Goal: Task Accomplishment & Management: Manage account settings

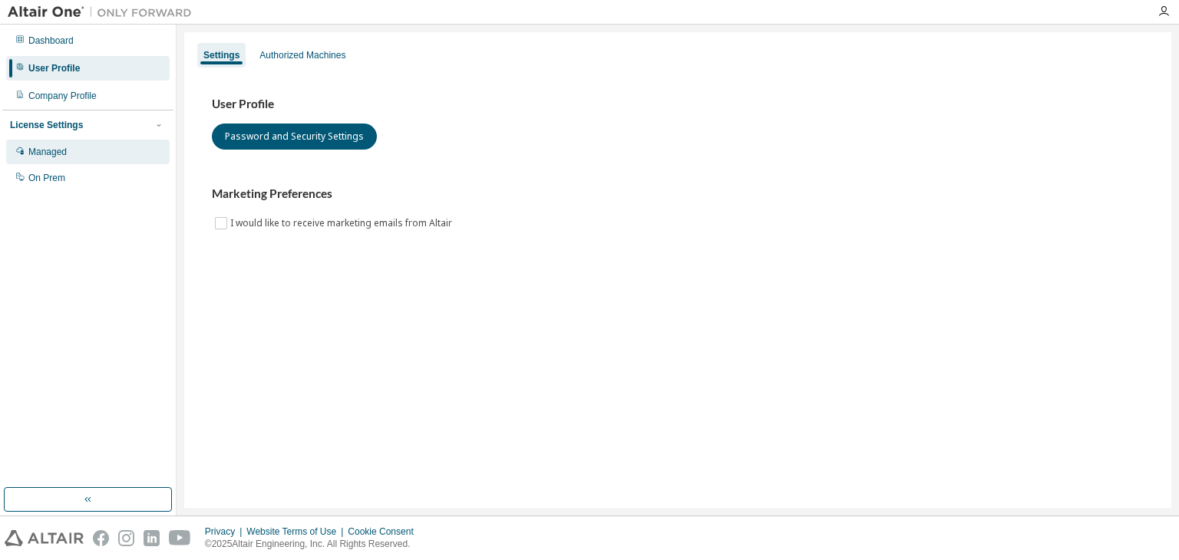
click at [104, 154] on div "Managed" at bounding box center [88, 152] width 164 height 25
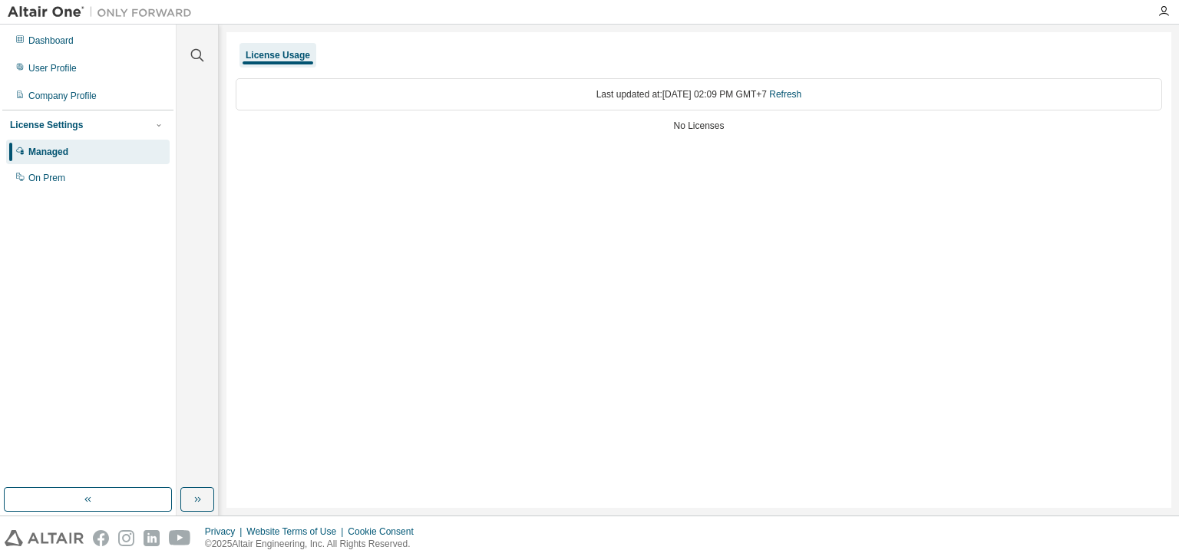
click at [711, 135] on div "Last updated at: Mon 2025-09-01 02:09 PM GMT+7 Refresh No Licenses" at bounding box center [699, 106] width 927 height 75
click at [102, 178] on div "On Prem" at bounding box center [88, 178] width 164 height 25
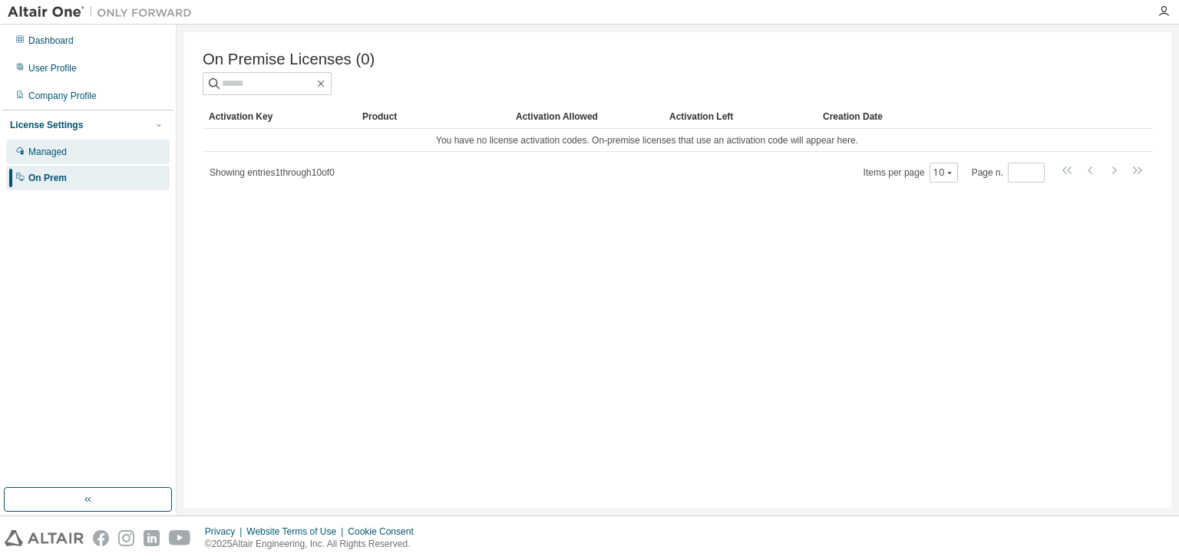
click at [117, 157] on div "Managed" at bounding box center [88, 152] width 164 height 25
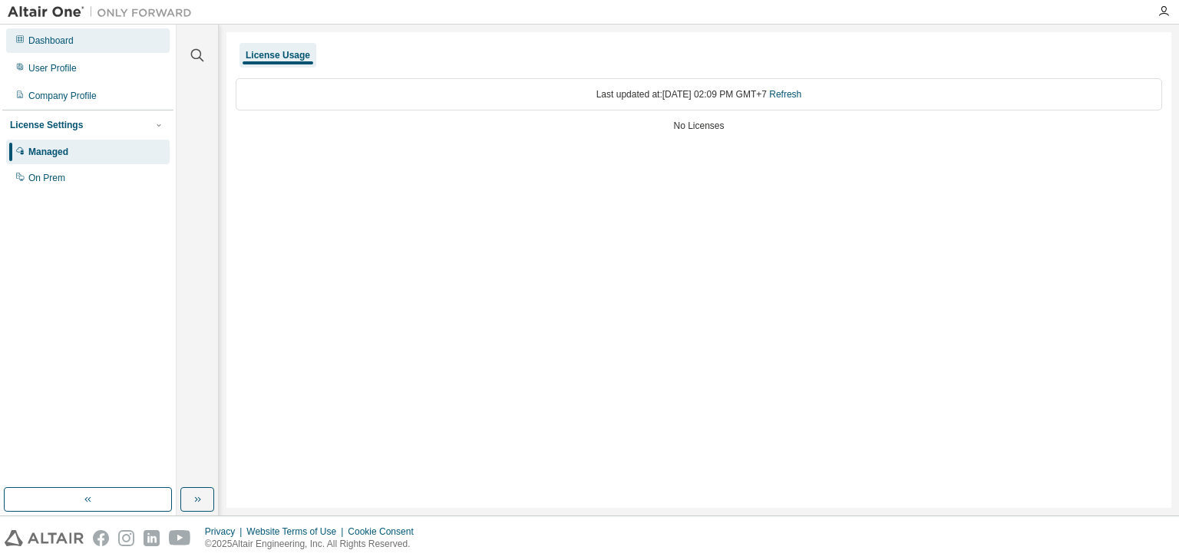
click at [91, 50] on div "Dashboard" at bounding box center [88, 40] width 164 height 25
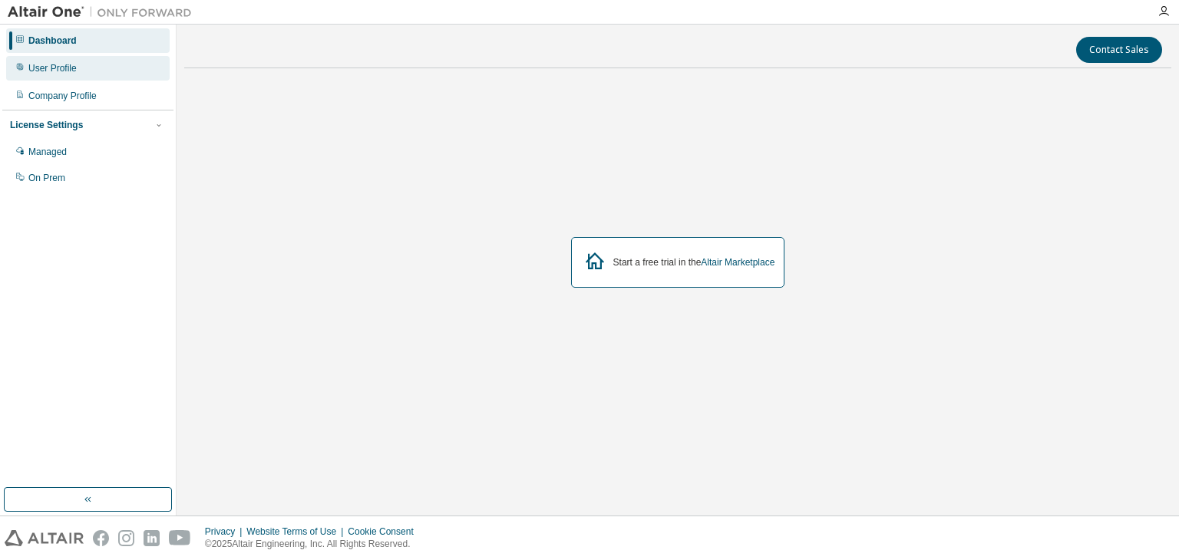
click at [91, 68] on div "User Profile" at bounding box center [88, 68] width 164 height 25
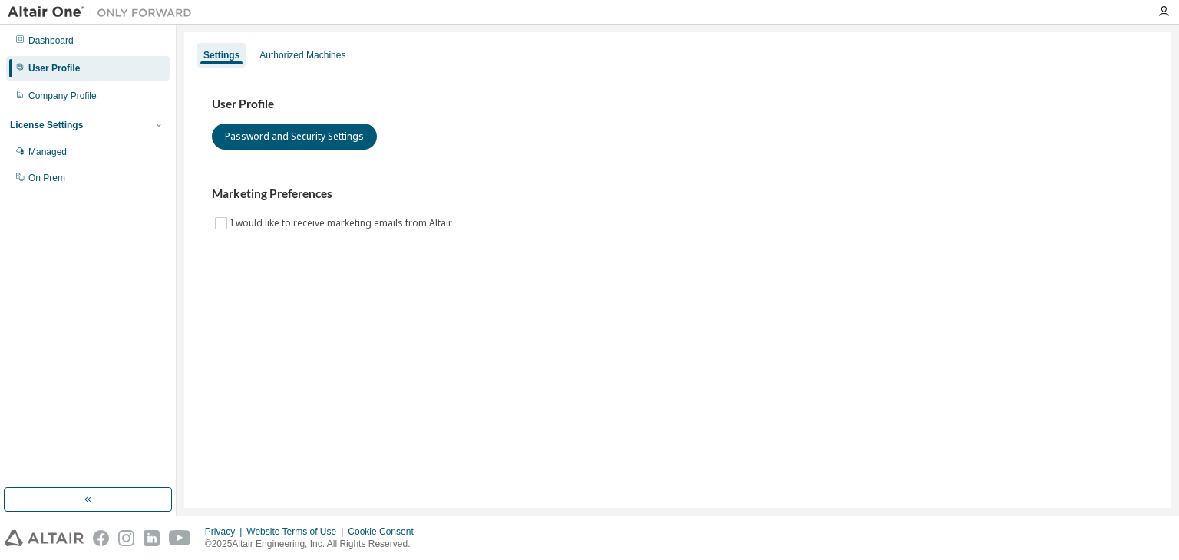
click at [246, 286] on div "Settings Authorized Machines User Profile Password and Security Settings Market…" at bounding box center [677, 270] width 987 height 476
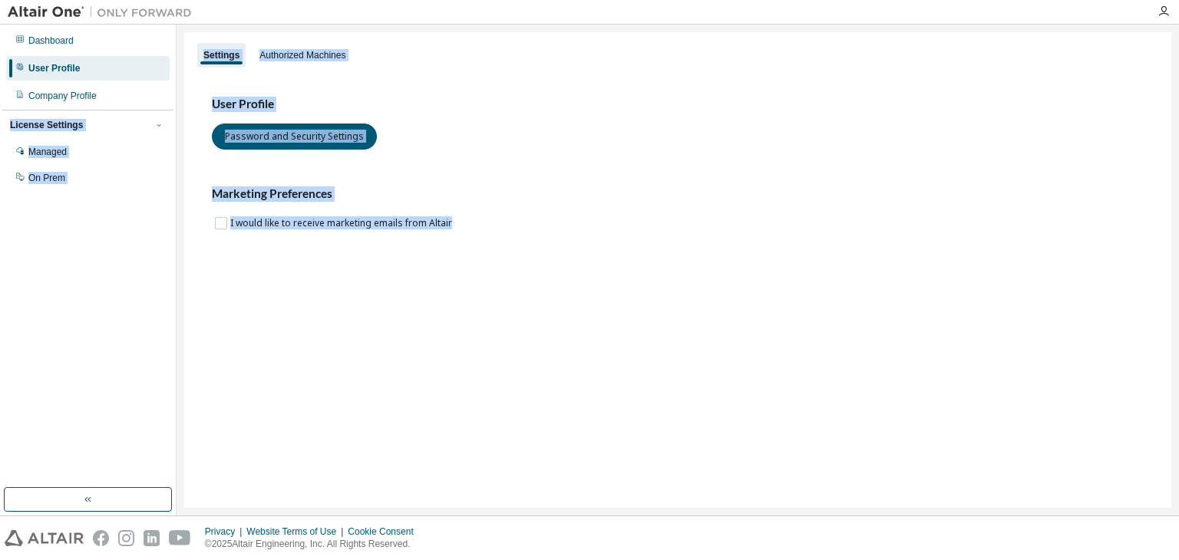
drag, startPoint x: 127, startPoint y: 101, endPoint x: 365, endPoint y: 304, distance: 312.6
click at [362, 304] on div "Dashboard User Profile Company Profile License Settings Managed On Prem Setting…" at bounding box center [589, 270] width 1179 height 491
click at [135, 213] on div "Dashboard User Profile Company Profile License Settings Managed On Prem" at bounding box center [87, 256] width 171 height 459
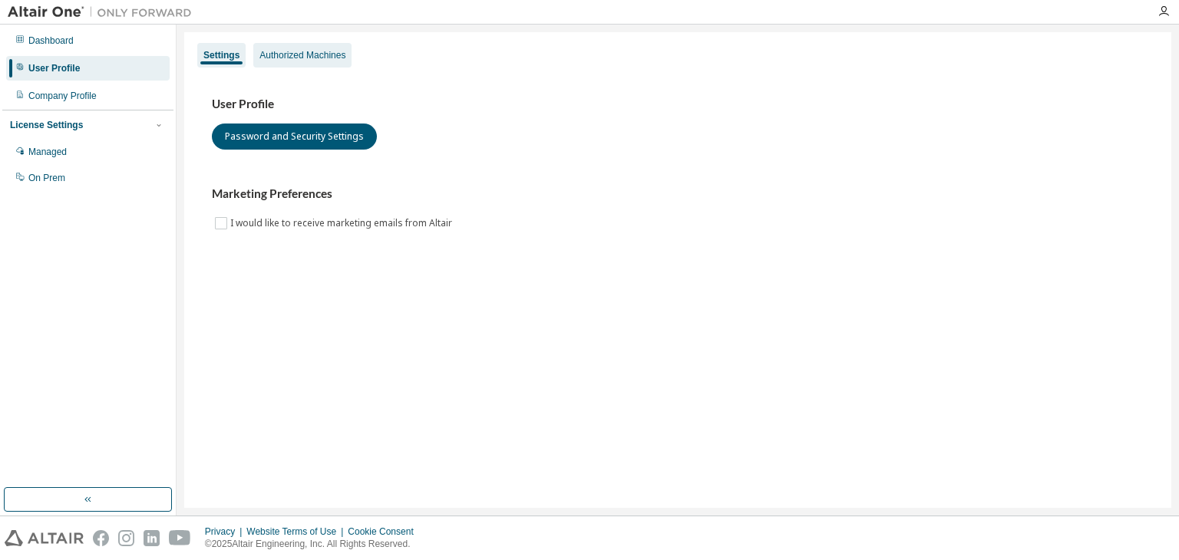
click at [289, 63] on div "Authorized Machines" at bounding box center [302, 55] width 98 height 25
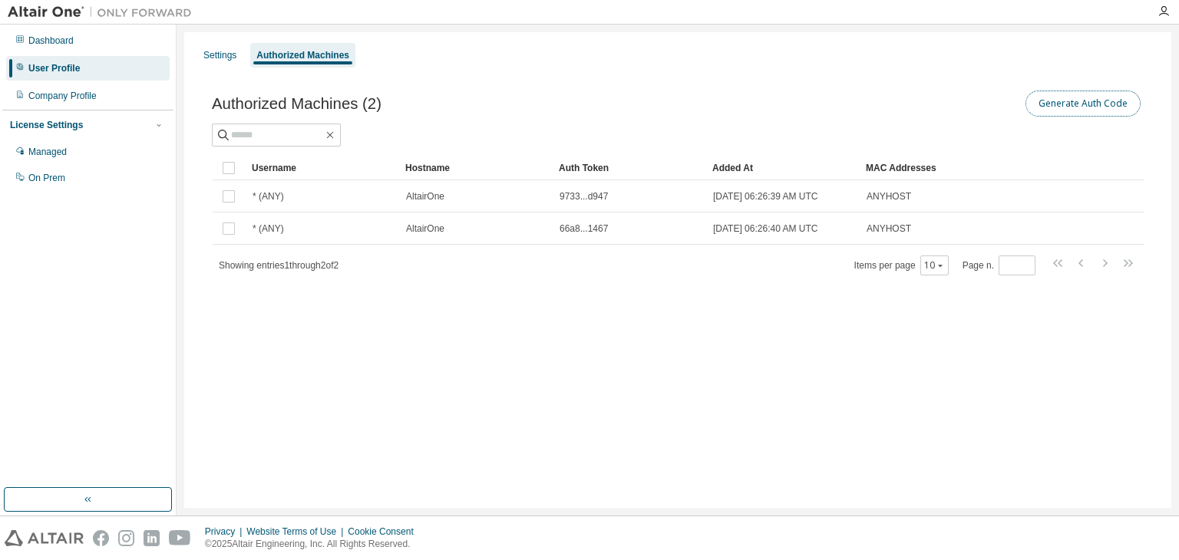
click at [1113, 108] on button "Generate Auth Code" at bounding box center [1083, 104] width 115 height 26
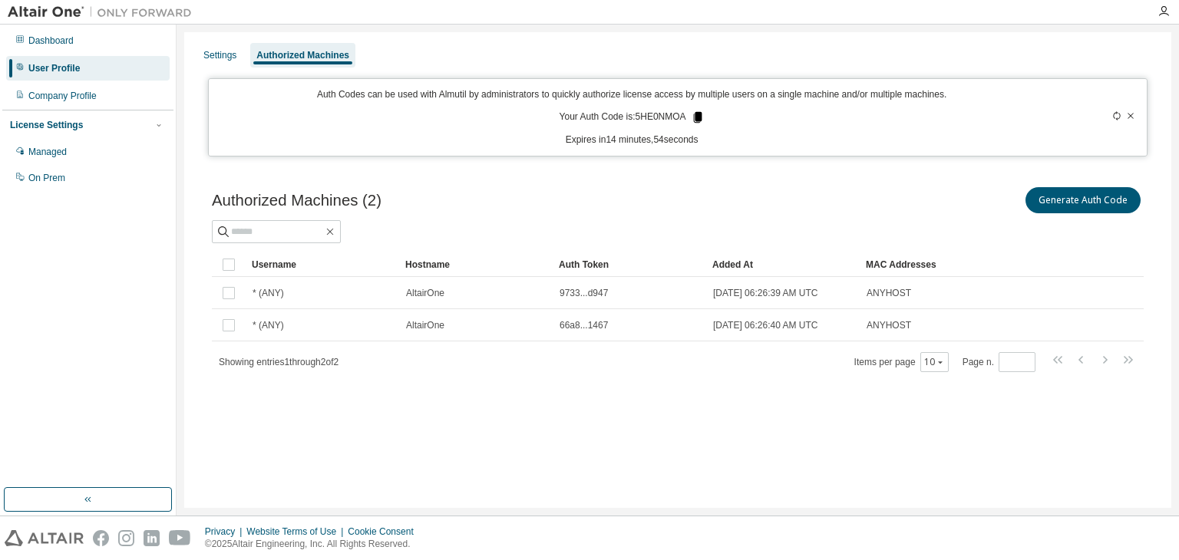
click at [694, 117] on icon at bounding box center [697, 117] width 8 height 11
click at [672, 117] on p "Your Auth Code is: 5HE0NMOA" at bounding box center [632, 118] width 145 height 14
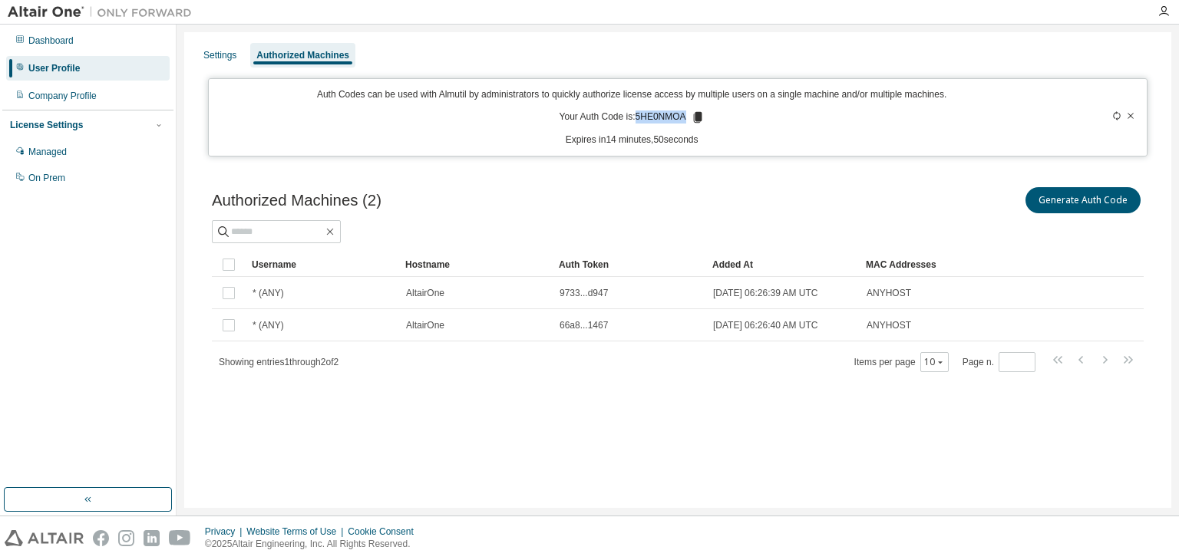
drag, startPoint x: 637, startPoint y: 117, endPoint x: 682, endPoint y: 116, distance: 45.3
click at [682, 116] on p "Your Auth Code is: 5HE0NMOA" at bounding box center [632, 118] width 145 height 14
copy p "5HE0NMOA"
click at [731, 189] on div "Generate Auth Code" at bounding box center [911, 200] width 466 height 32
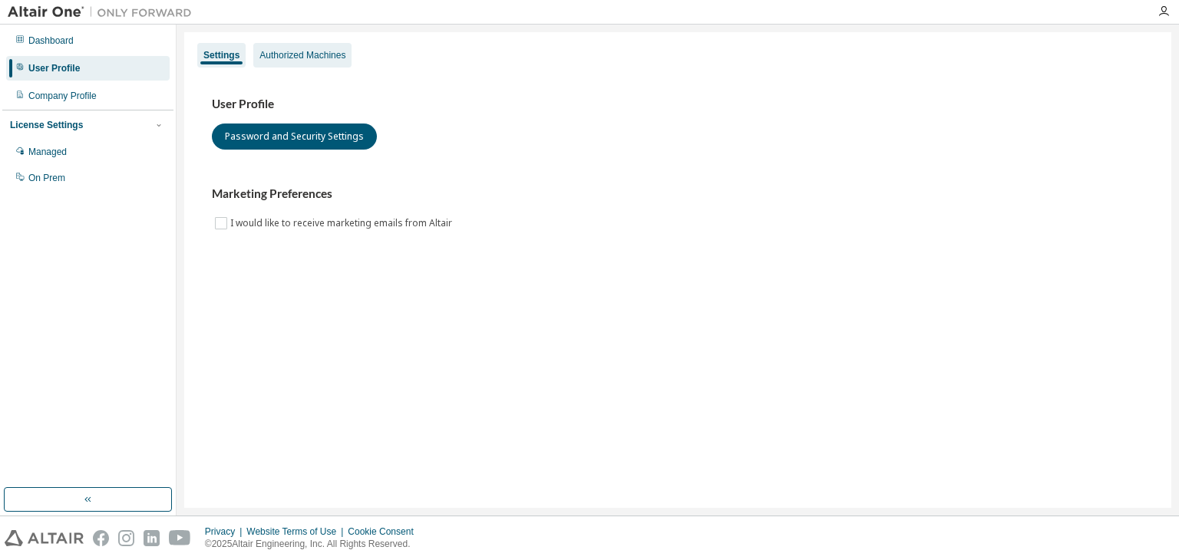
click at [272, 55] on div "Authorized Machines" at bounding box center [302, 55] width 86 height 12
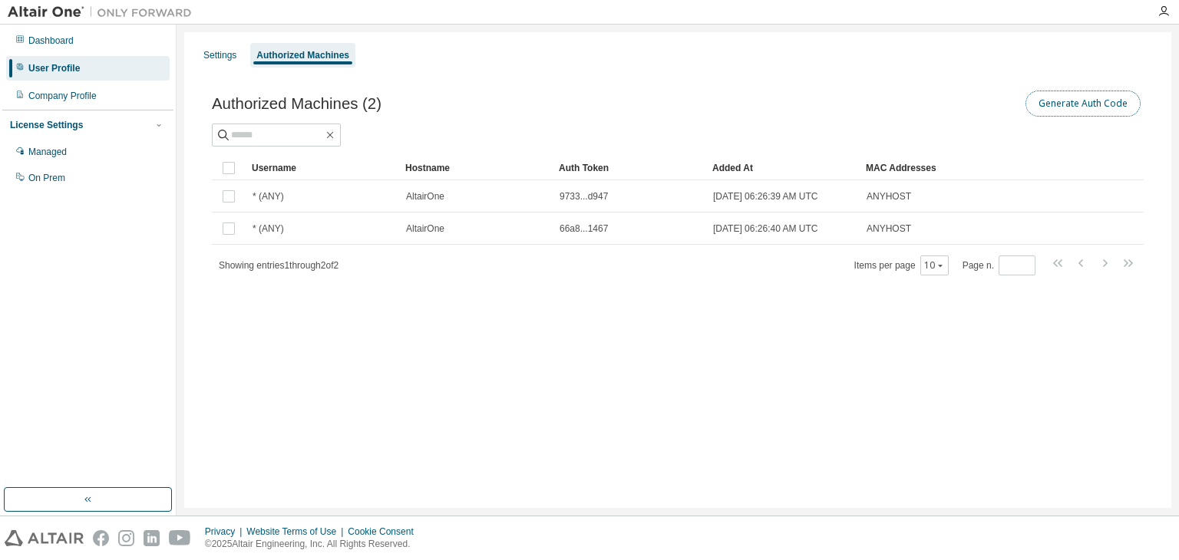
click at [1100, 110] on button "Generate Auth Code" at bounding box center [1083, 104] width 115 height 26
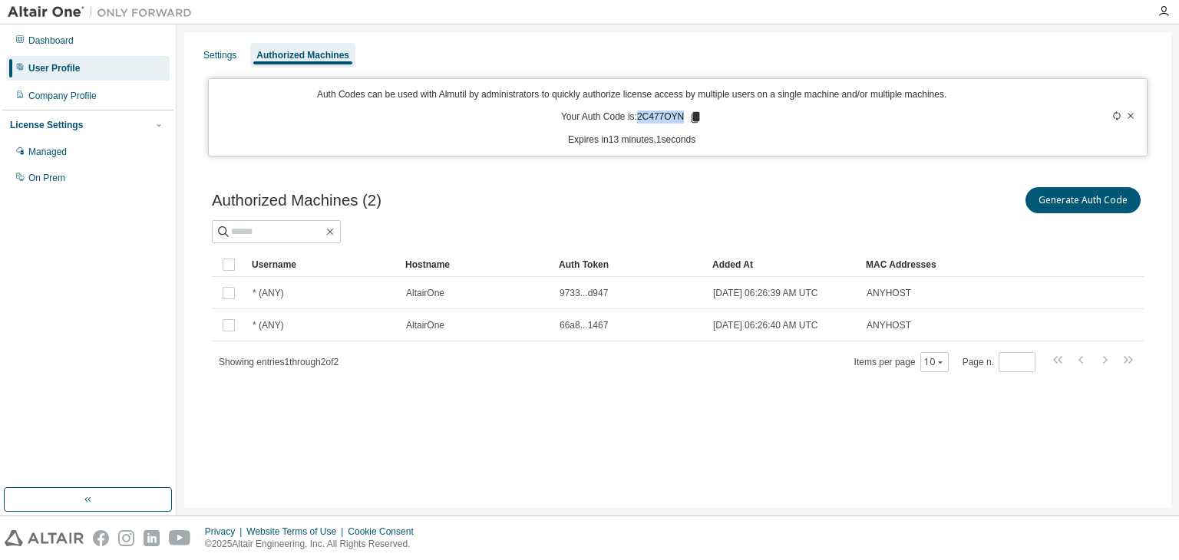
drag, startPoint x: 682, startPoint y: 114, endPoint x: 640, endPoint y: 119, distance: 41.7
click at [640, 119] on p "Your Auth Code is: 2C477OYN" at bounding box center [631, 118] width 141 height 14
copy p "2C477OYN"
click at [775, 431] on div "Settings Authorized Machines Auth Codes can be used with Almutil by administrat…" at bounding box center [677, 270] width 987 height 476
click at [226, 467] on div "Settings Authorized Machines Auth Codes can be used with Almutil by administrat…" at bounding box center [677, 270] width 987 height 476
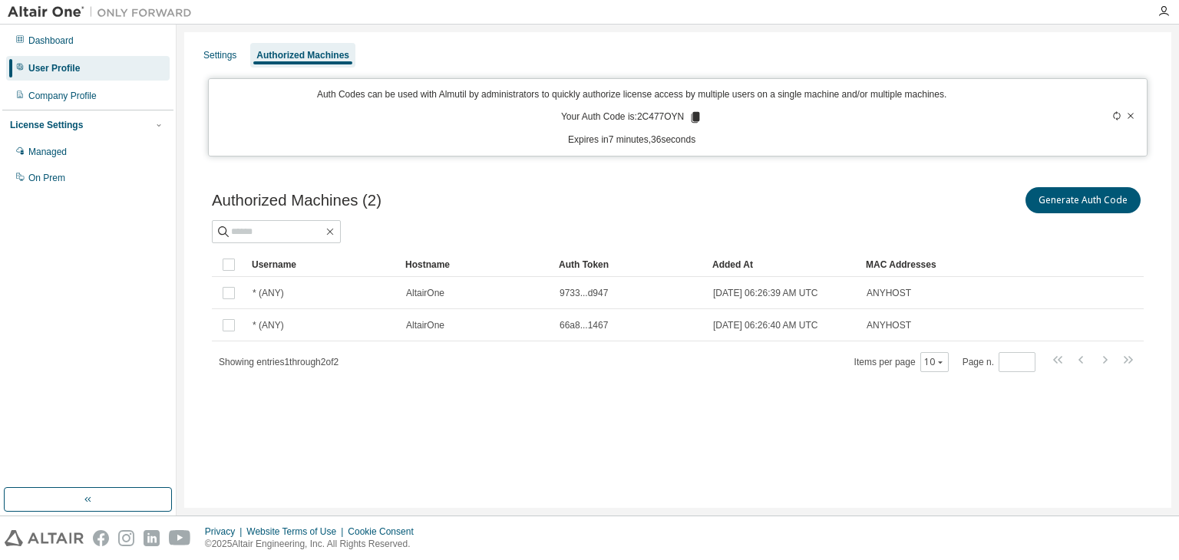
click at [1131, 113] on icon at bounding box center [1130, 115] width 9 height 9
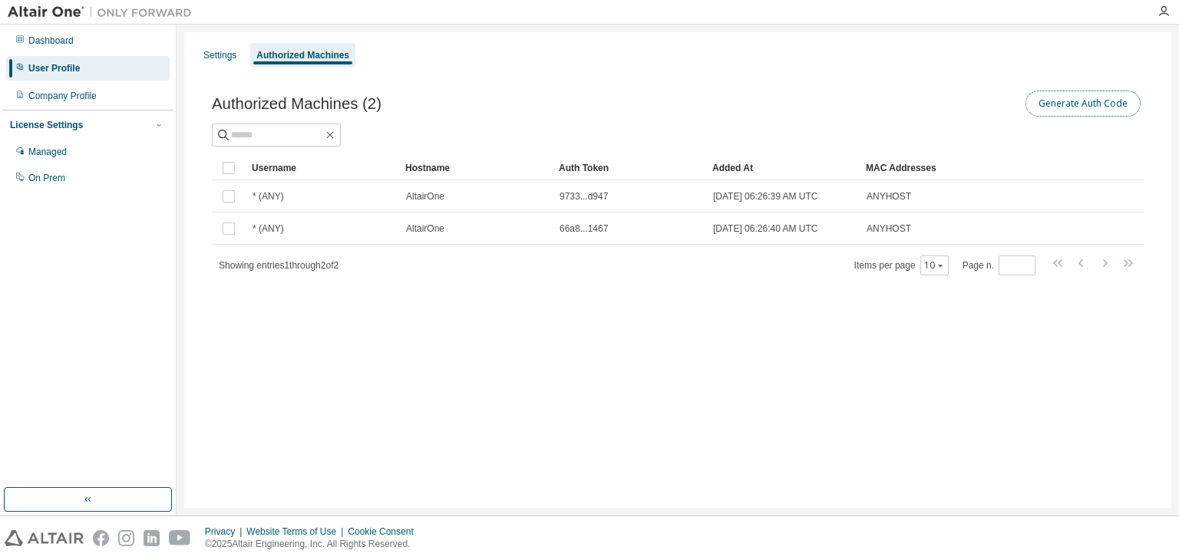
click at [1105, 102] on button "Generate Auth Code" at bounding box center [1083, 104] width 115 height 26
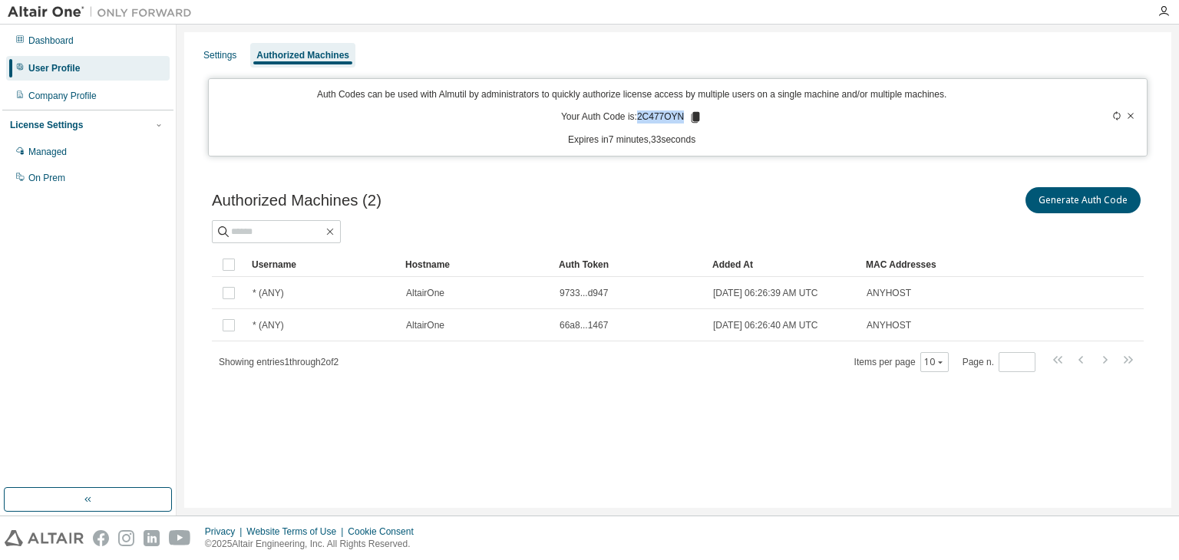
drag, startPoint x: 682, startPoint y: 114, endPoint x: 639, endPoint y: 117, distance: 42.3
click at [639, 117] on p "Your Auth Code is: 2C477OYN" at bounding box center [631, 118] width 141 height 14
copy p "2C477OYN"
click at [642, 206] on div "Authorized Machines (2) Generate Auth Code" at bounding box center [678, 200] width 932 height 32
click at [597, 159] on div "Settings Authorized Machines Auth Codes can be used with Almutil by administrat…" at bounding box center [677, 270] width 987 height 476
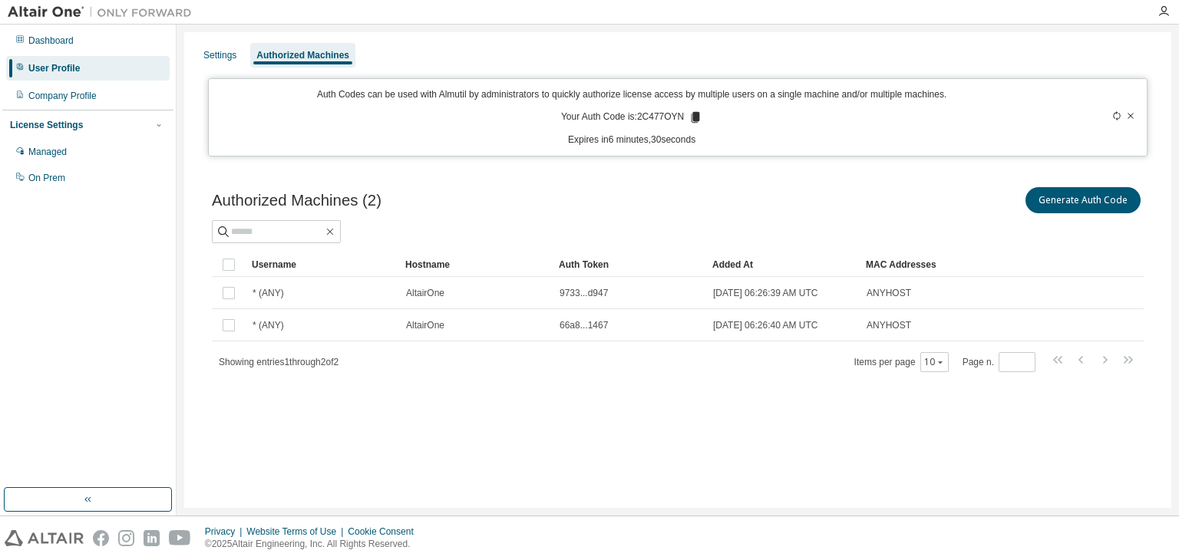
click at [602, 157] on div "Settings Authorized Machines Auth Codes can be used with Almutil by administrat…" at bounding box center [677, 270] width 987 height 476
click at [633, 398] on div "Authorized Machines (2) Generate Auth Code Clear Load Save Save As Field Operat…" at bounding box center [677, 289] width 969 height 247
click at [673, 188] on div "Authorized Machines (2) Generate Auth Code" at bounding box center [678, 200] width 932 height 32
click at [832, 207] on div "Generate Auth Code" at bounding box center [911, 200] width 466 height 32
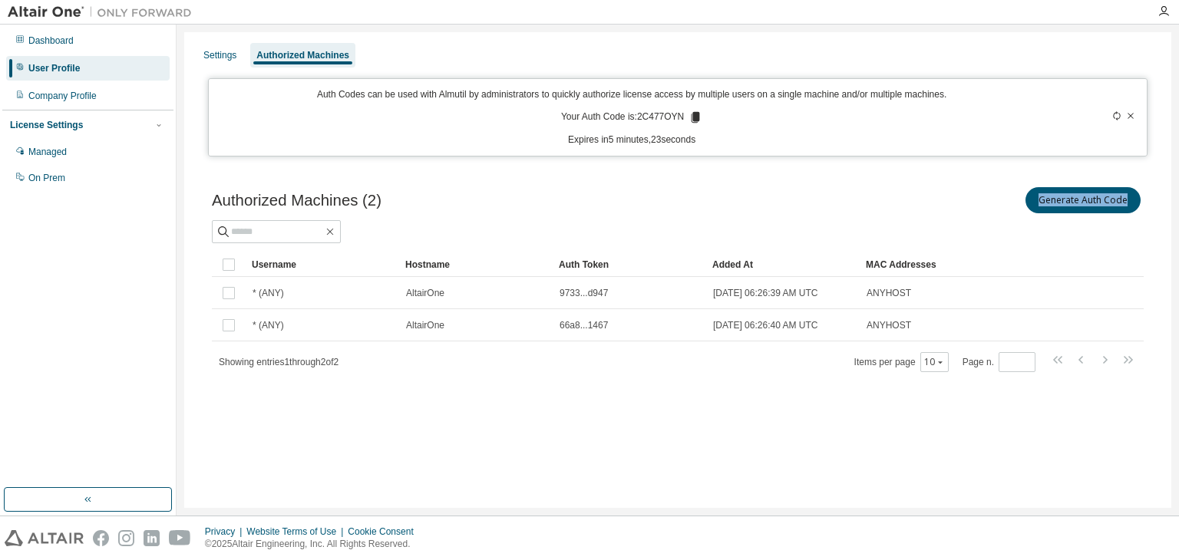
click at [832, 207] on div "Generate Auth Code" at bounding box center [911, 200] width 466 height 32
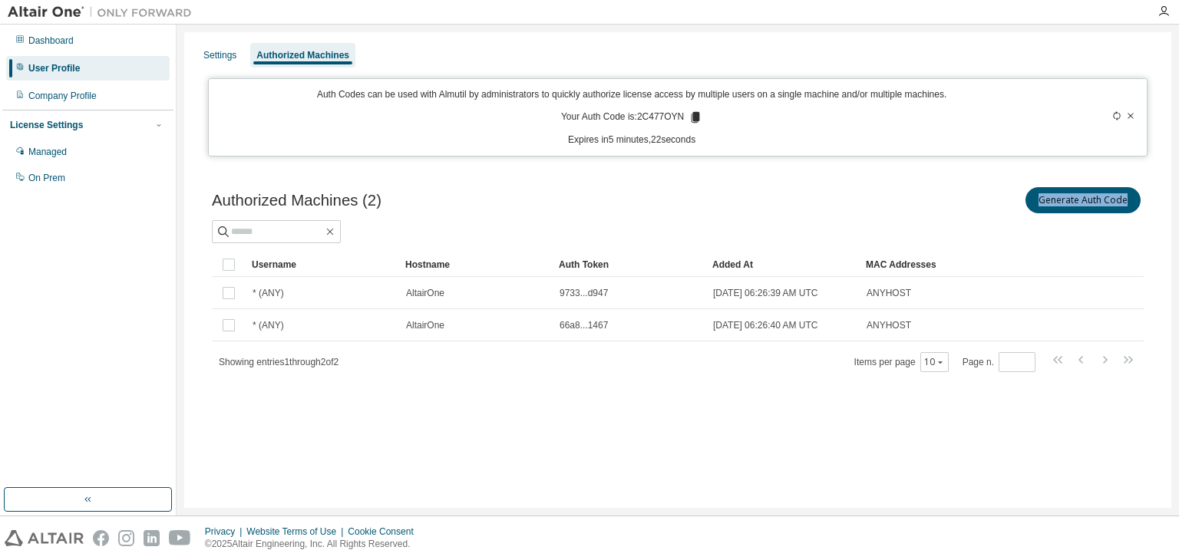
click at [833, 206] on div "Generate Auth Code" at bounding box center [911, 200] width 466 height 32
click at [1108, 202] on button "Generate Auth Code" at bounding box center [1083, 200] width 115 height 26
click at [1127, 120] on icon at bounding box center [1130, 115] width 9 height 9
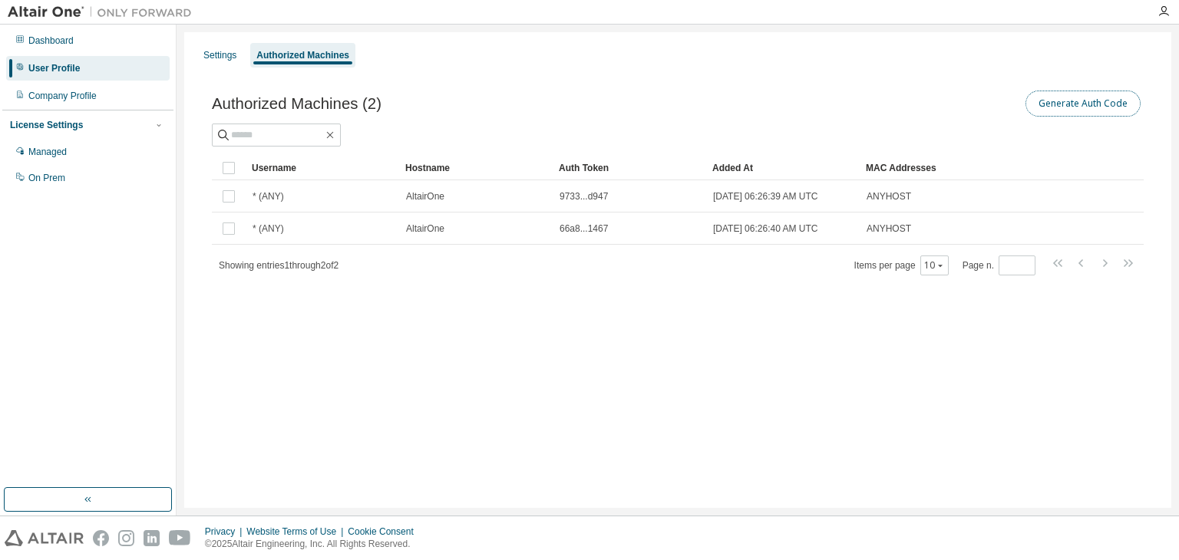
click at [1105, 107] on button "Generate Auth Code" at bounding box center [1083, 104] width 115 height 26
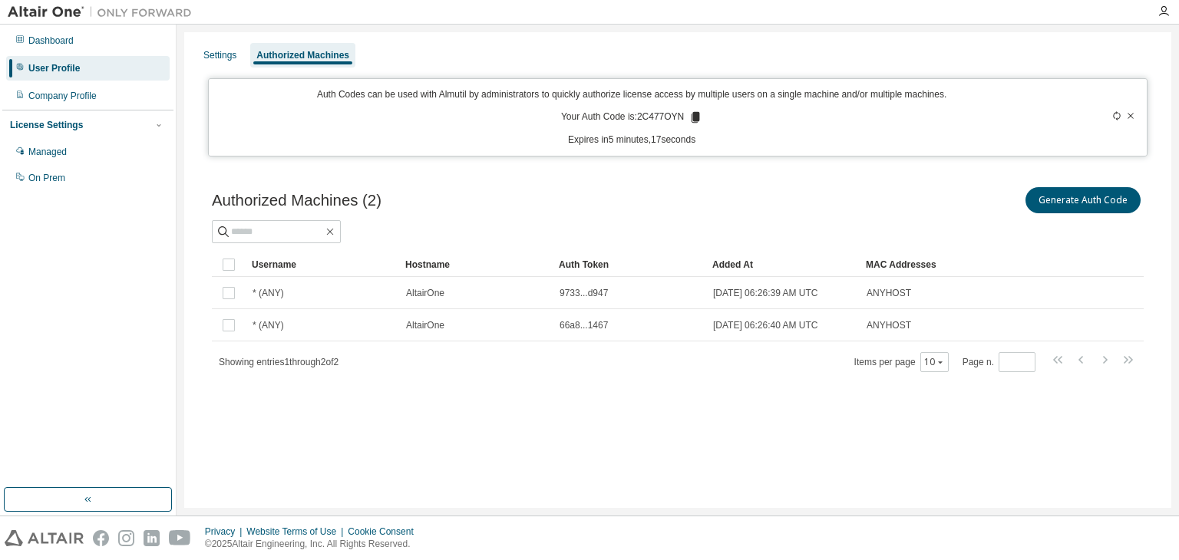
click at [599, 224] on div at bounding box center [678, 231] width 932 height 23
